Goal: Find specific page/section: Find specific page/section

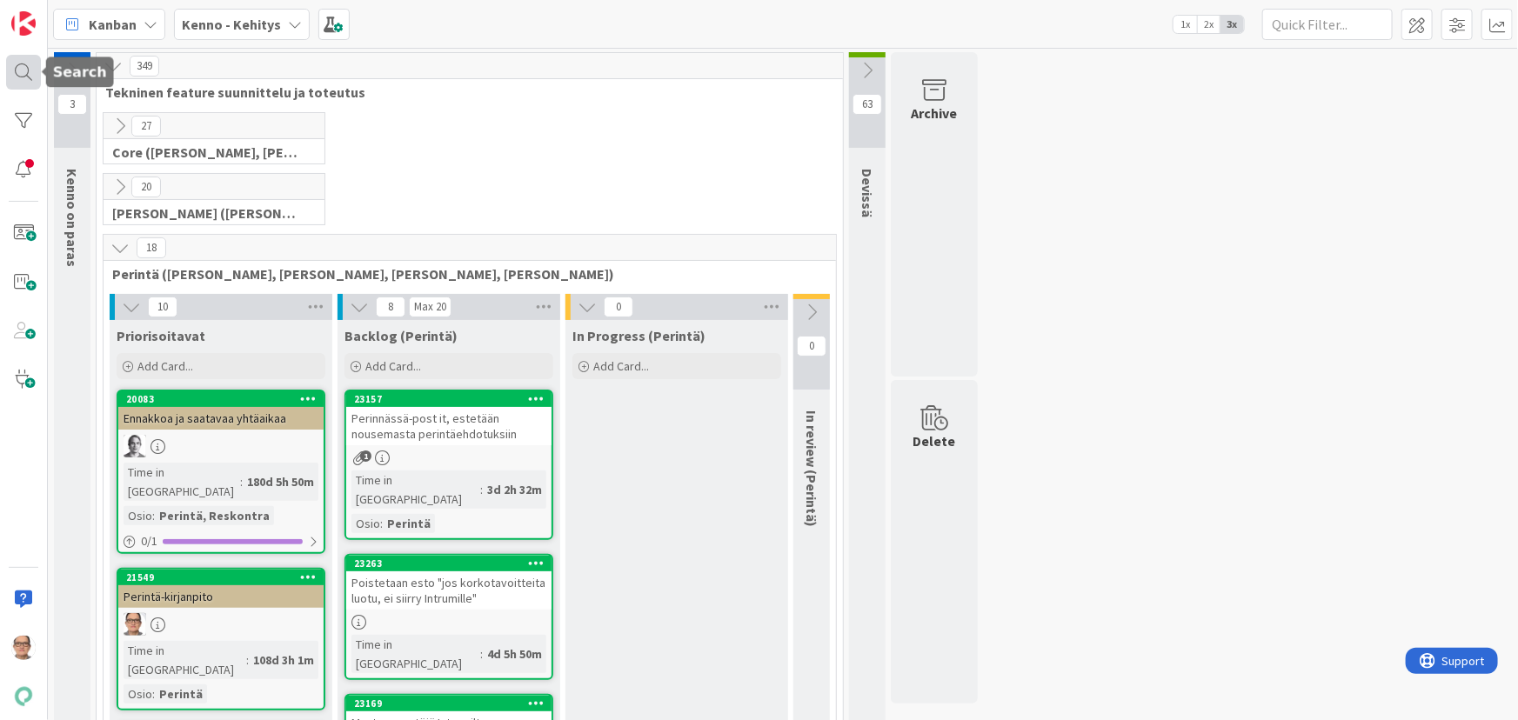
click at [31, 74] on div at bounding box center [23, 72] width 35 height 35
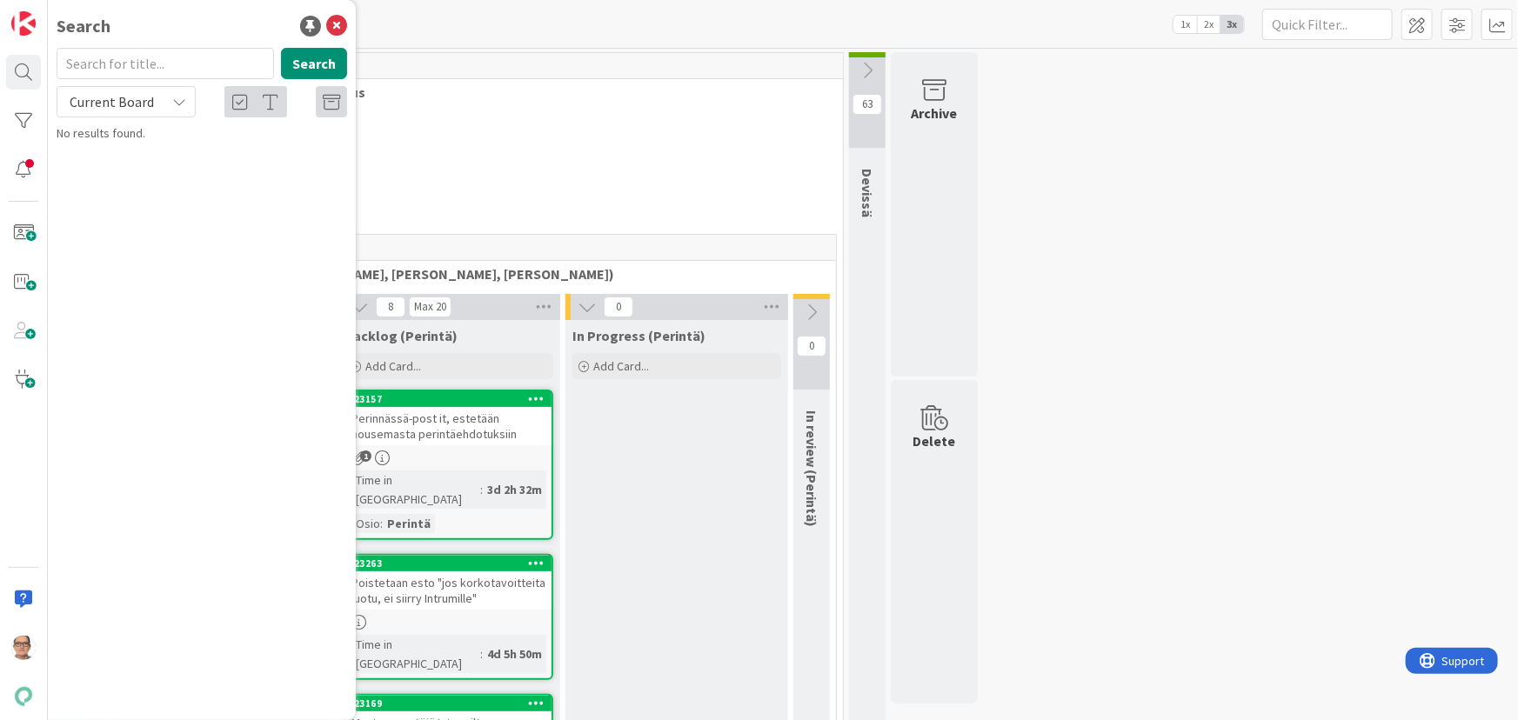
click at [79, 62] on input "text" at bounding box center [165, 63] width 217 height 31
type input "22133"
click at [142, 107] on span "Current Board" at bounding box center [112, 101] width 84 height 17
click at [130, 172] on span "All Boards" at bounding box center [156, 174] width 181 height 26
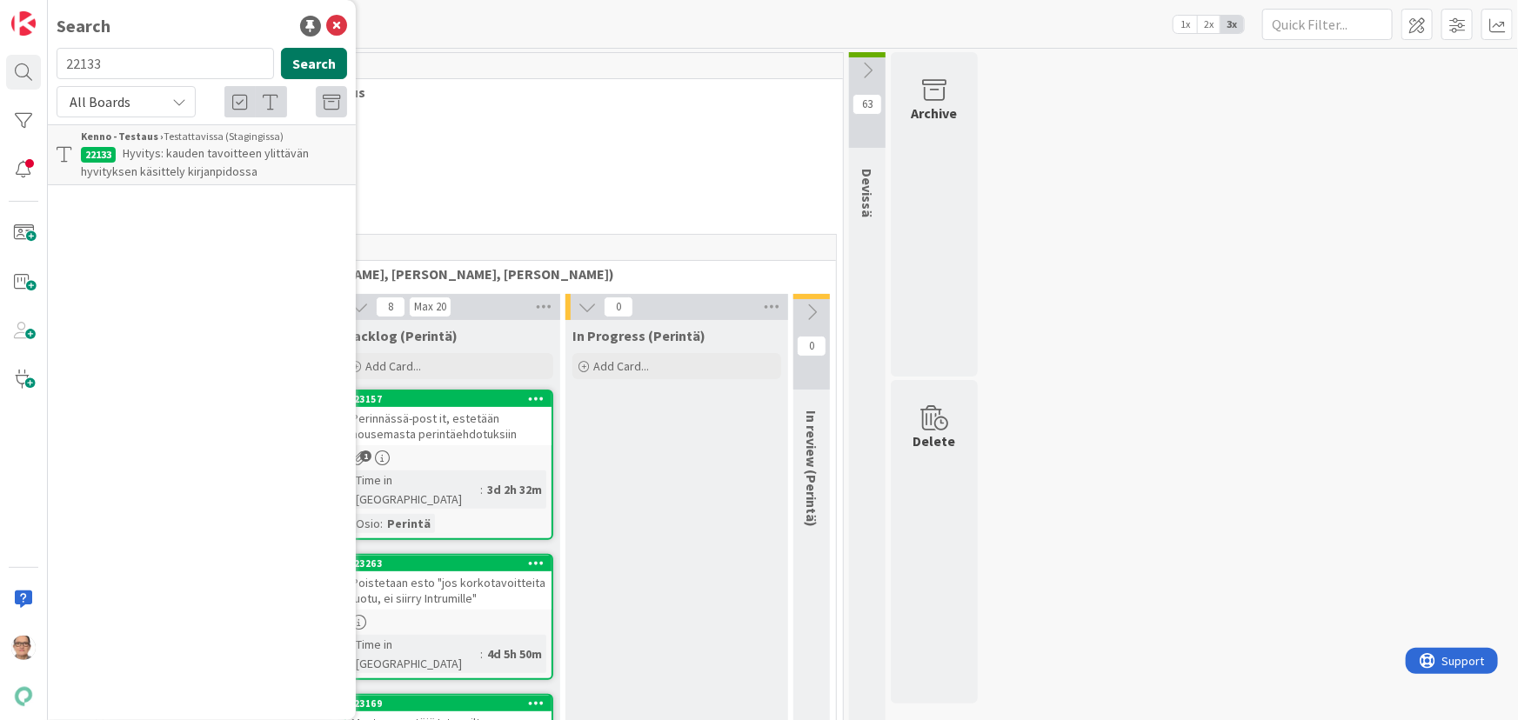
click at [313, 59] on button "Search" at bounding box center [314, 63] width 66 height 31
click at [237, 150] on span "Hyvitys: kauden tavoitteen ylittävän hyvityksen käsittely kirjanpidossa" at bounding box center [195, 162] width 228 height 34
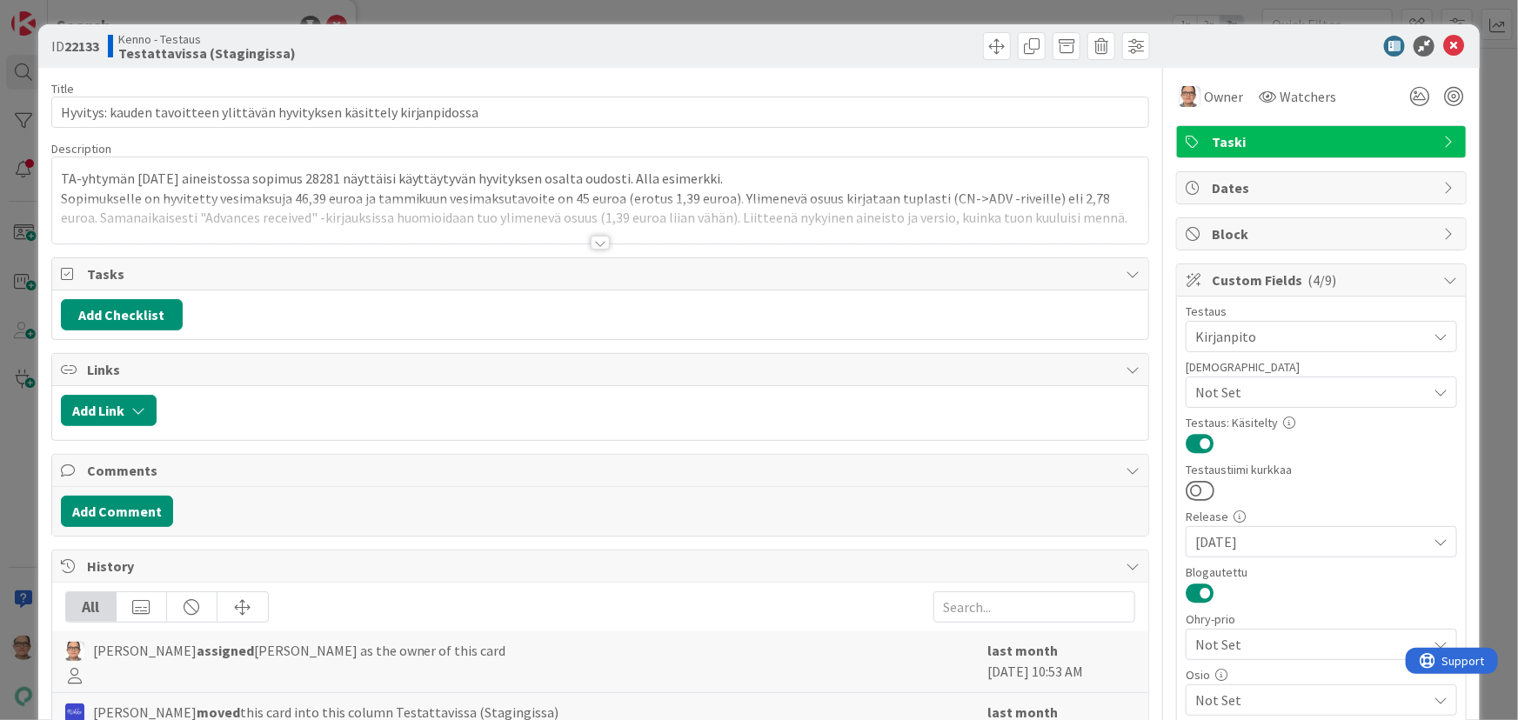
click at [592, 242] on div at bounding box center [600, 243] width 19 height 14
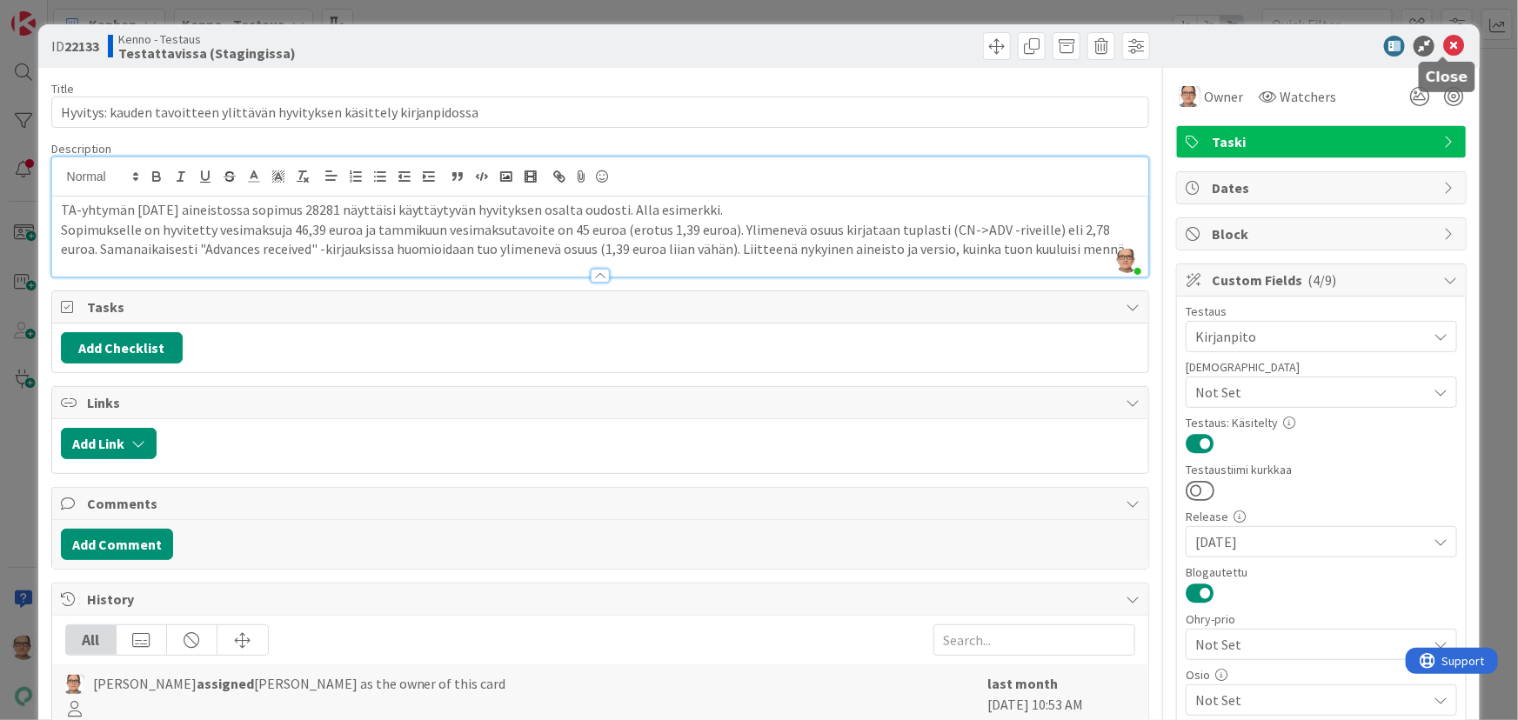
click at [1444, 47] on icon at bounding box center [1453, 46] width 21 height 21
